Goal: Transaction & Acquisition: Register for event/course

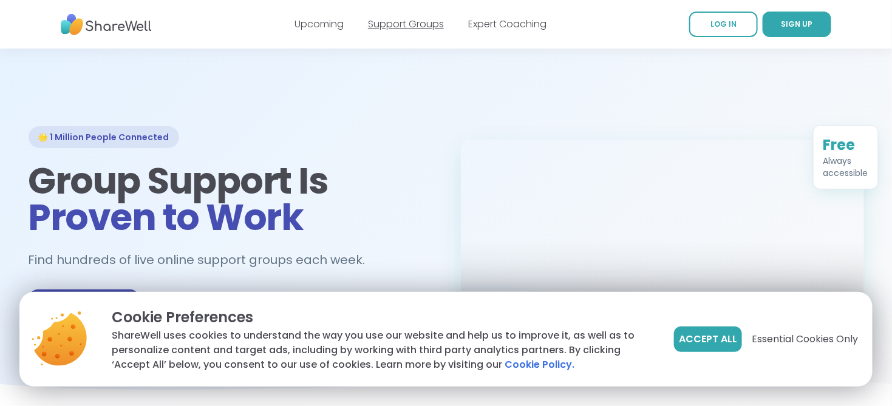
click at [420, 22] on link "Support Groups" at bounding box center [406, 24] width 76 height 14
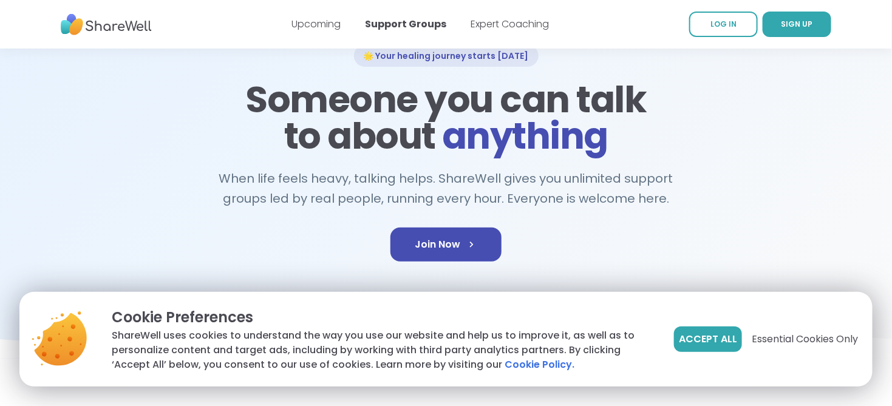
scroll to position [61, 0]
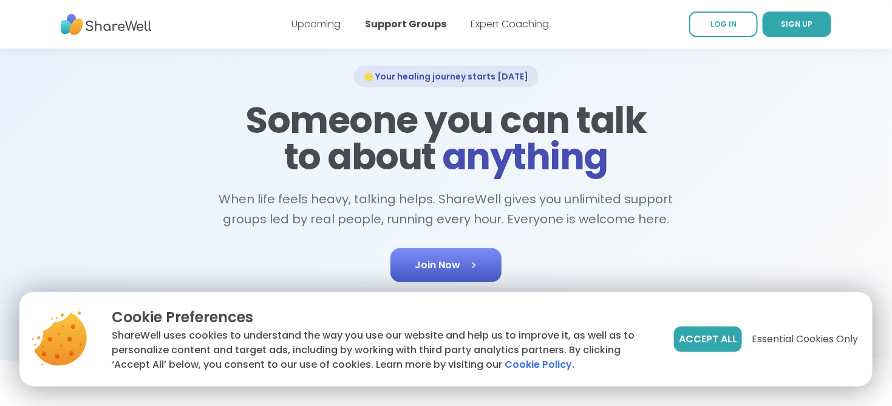
click at [442, 260] on span "Join Now" at bounding box center [446, 265] width 63 height 15
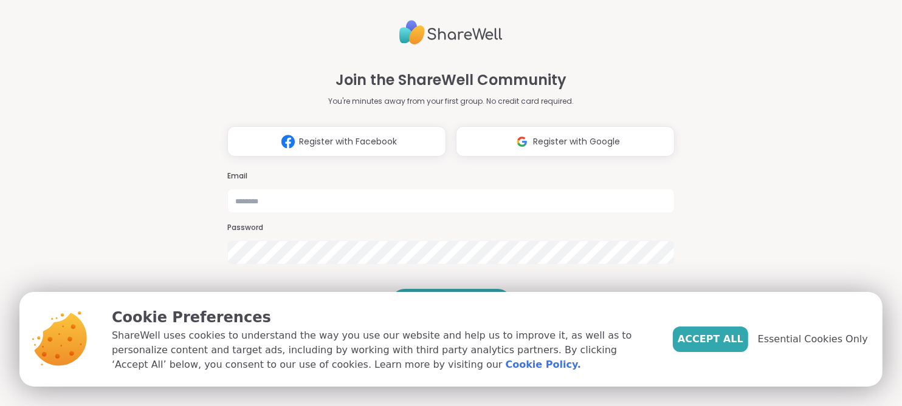
click at [269, 171] on h3 "Email" at bounding box center [450, 176] width 447 height 10
click at [251, 189] on input "email" at bounding box center [450, 201] width 447 height 24
type input "**********"
click at [306, 223] on h3 "Password" at bounding box center [450, 228] width 447 height 10
click at [297, 223] on h3 "Password" at bounding box center [450, 228] width 447 height 10
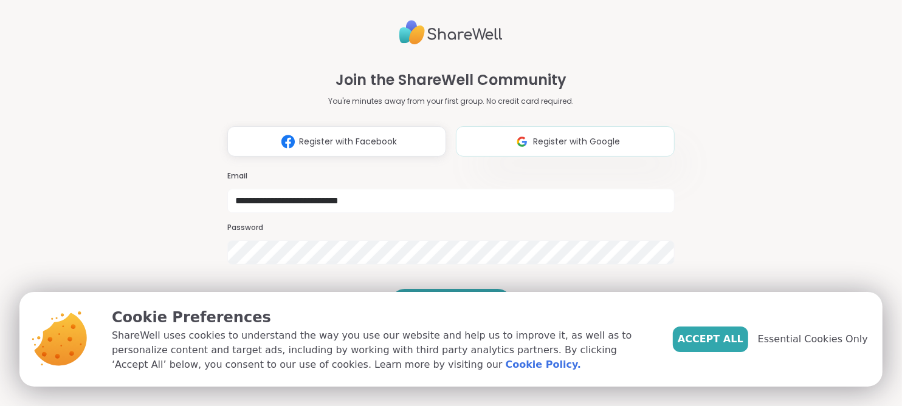
click at [540, 135] on span "Register with Google" at bounding box center [576, 141] width 87 height 13
